Goal: Task Accomplishment & Management: Use online tool/utility

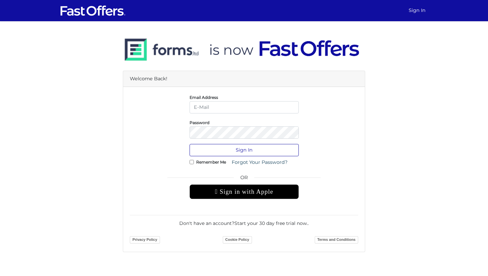
type input "[PERSON_NAME][EMAIL_ADDRESS][DOMAIN_NAME]"
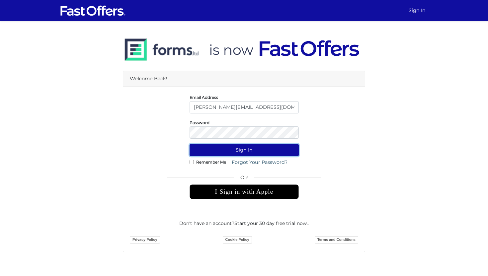
click at [249, 151] on button "Sign In" at bounding box center [243, 150] width 109 height 12
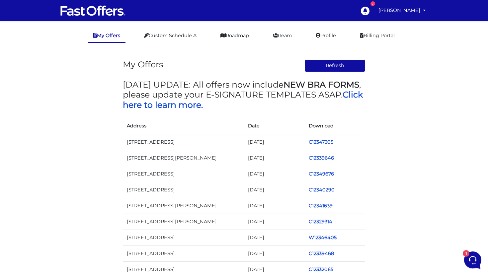
click at [326, 143] on link "C12347305" at bounding box center [320, 142] width 25 height 6
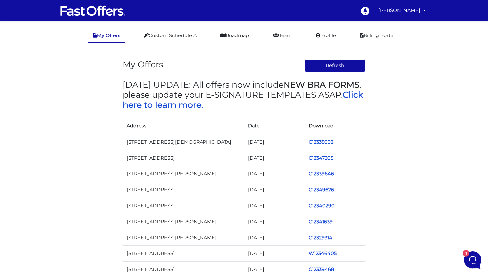
click at [327, 140] on link "C12335092" at bounding box center [320, 142] width 25 height 6
